Goal: Find specific page/section: Find specific page/section

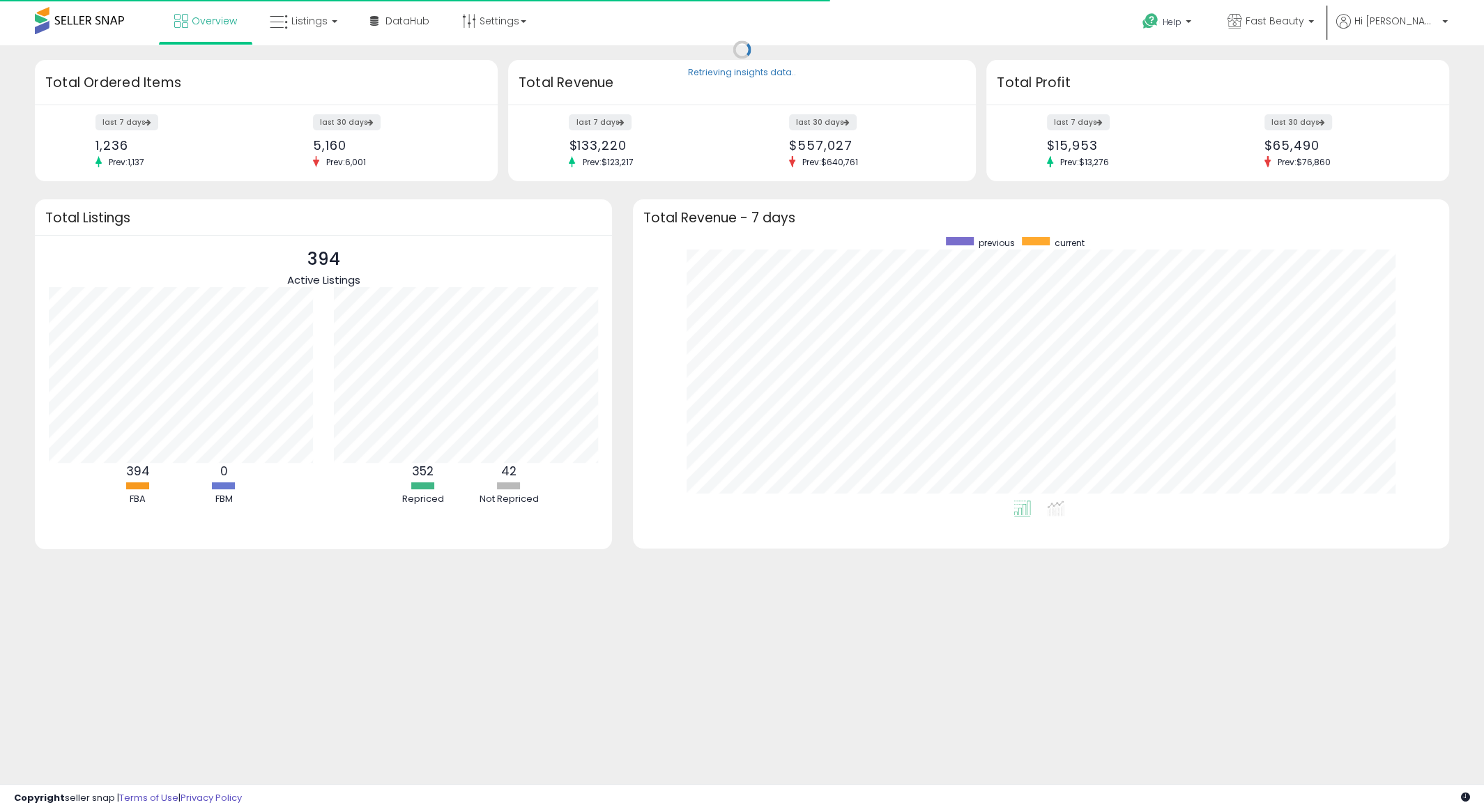
scroll to position [263, 788]
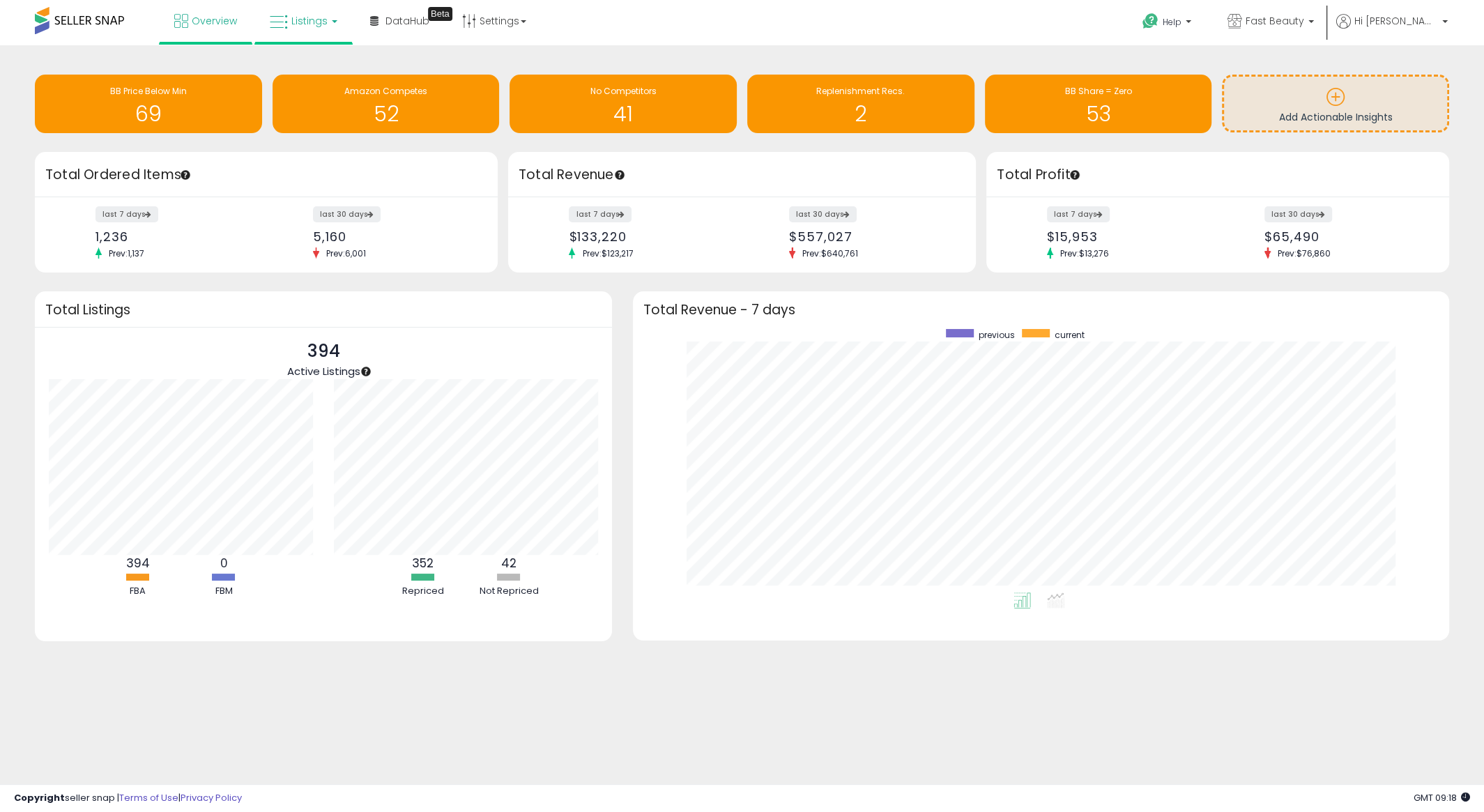
click at [329, 15] on link "Listings" at bounding box center [303, 21] width 88 height 42
click at [313, 71] on icon at bounding box center [314, 69] width 61 height 18
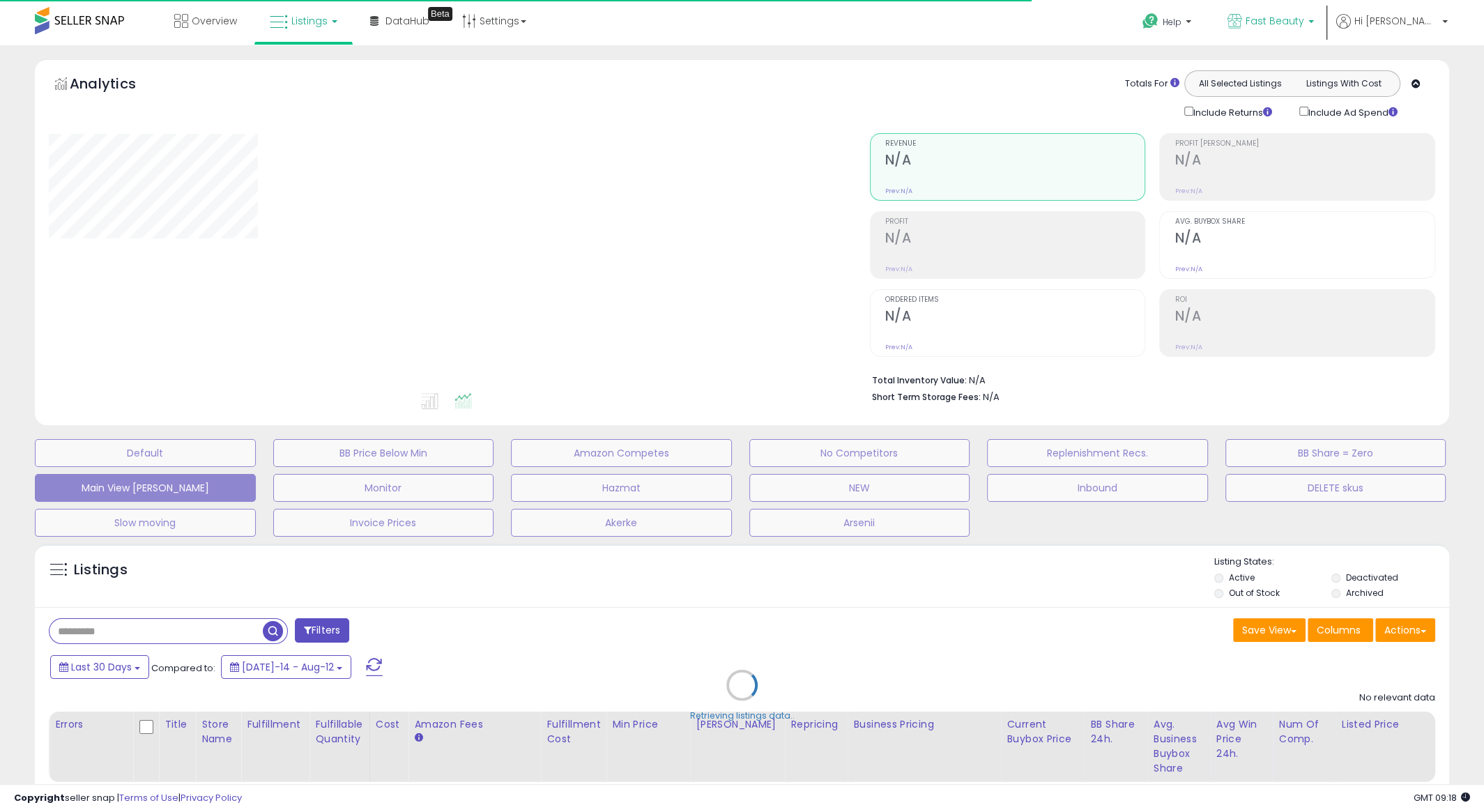
click at [1304, 18] on span "Fast Beauty" at bounding box center [1275, 20] width 58 height 14
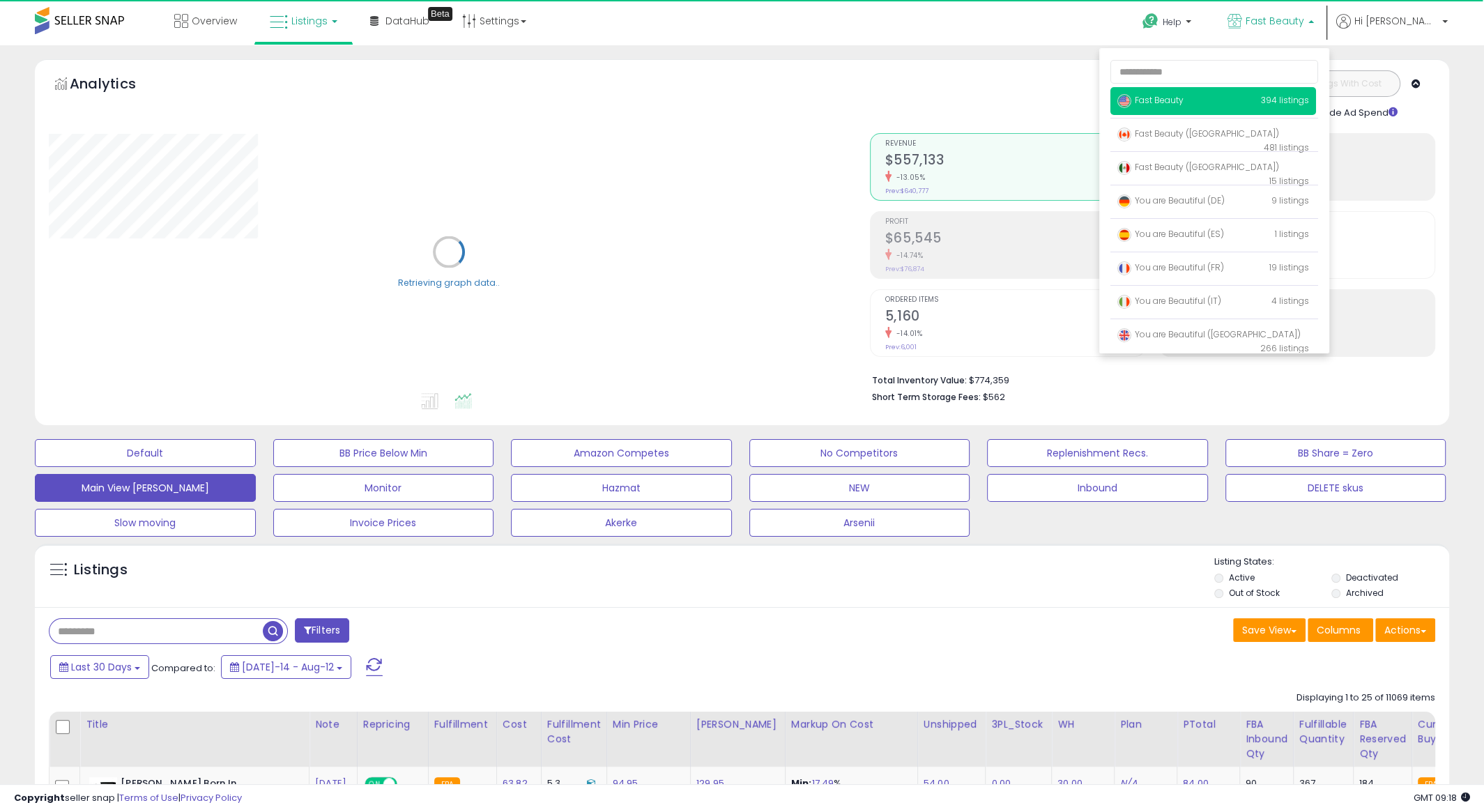
click at [702, 22] on div "Overview Listings DataHub Beta" at bounding box center [481, 29] width 982 height 59
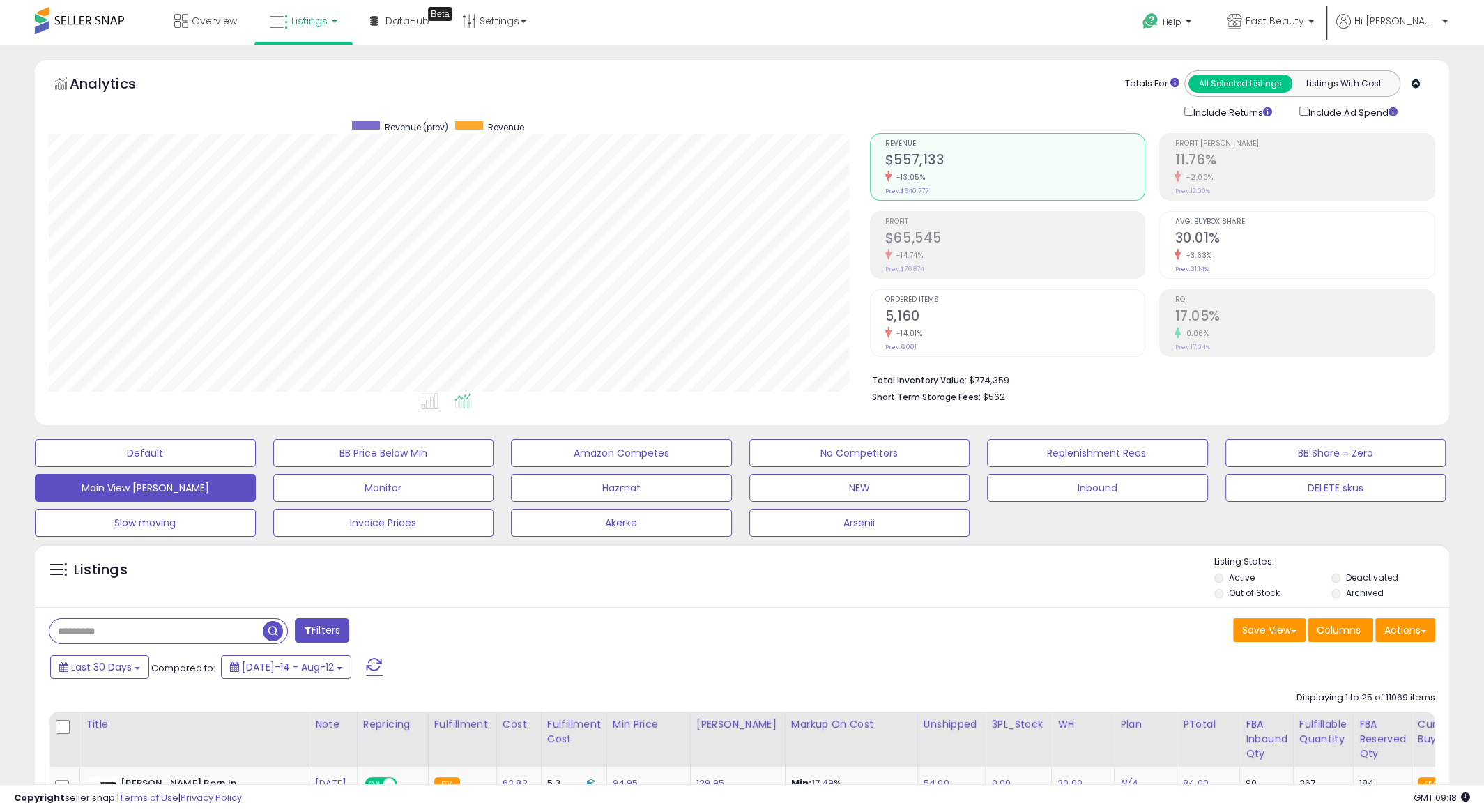
scroll to position [286, 820]
